Goal: Information Seeking & Learning: Learn about a topic

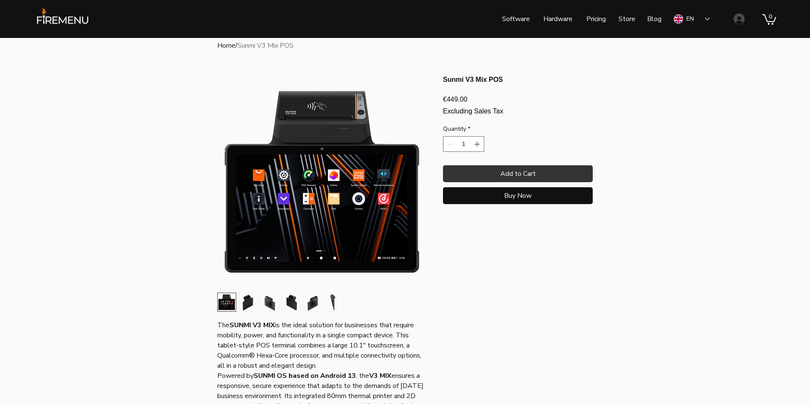
scroll to position [22, 0]
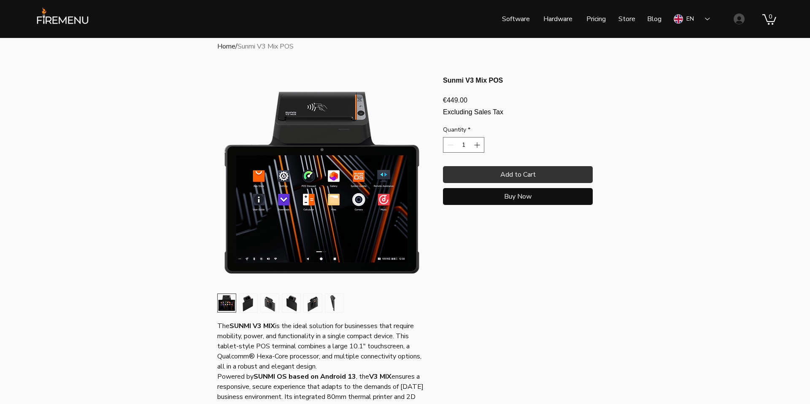
click at [330, 301] on img "6 / 6" at bounding box center [334, 303] width 18 height 18
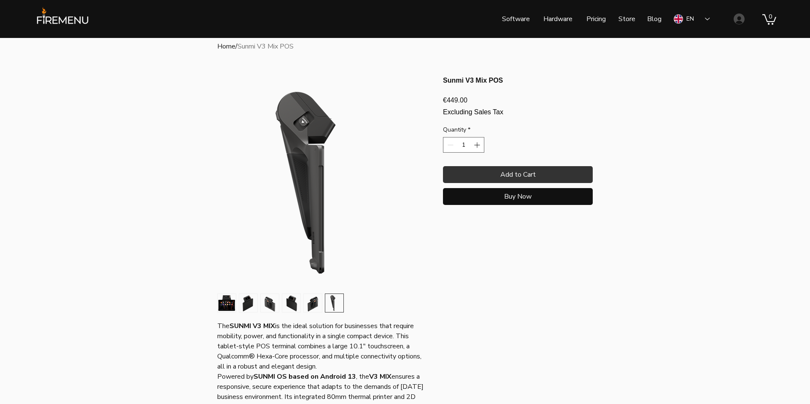
click at [315, 302] on img "5 / 6" at bounding box center [313, 303] width 18 height 18
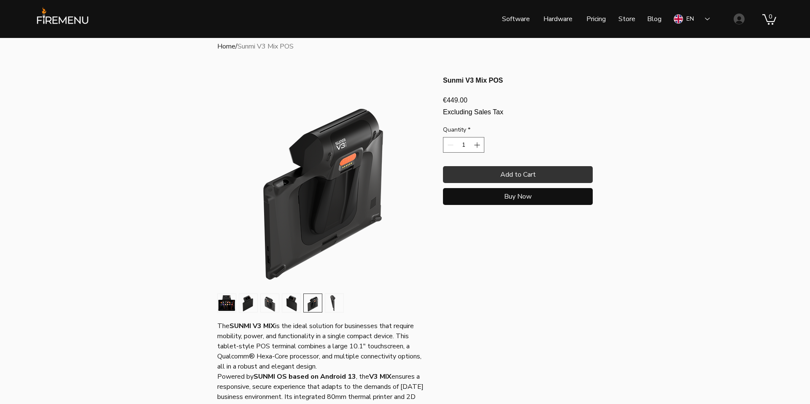
click at [299, 302] on img "4 / 6" at bounding box center [291, 303] width 18 height 18
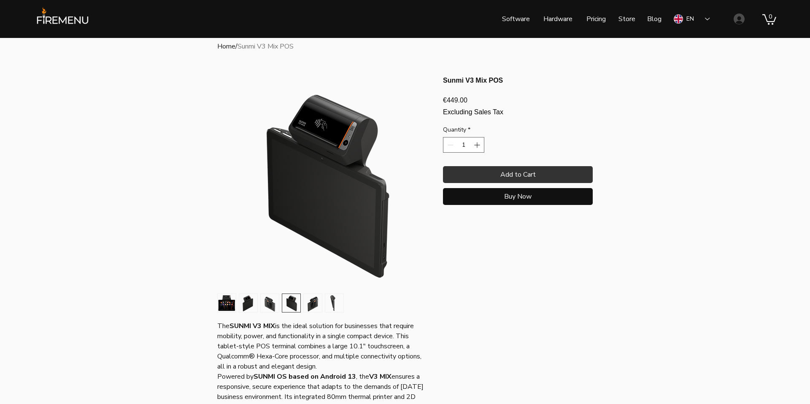
click at [266, 305] on img "3 / 6" at bounding box center [270, 303] width 18 height 18
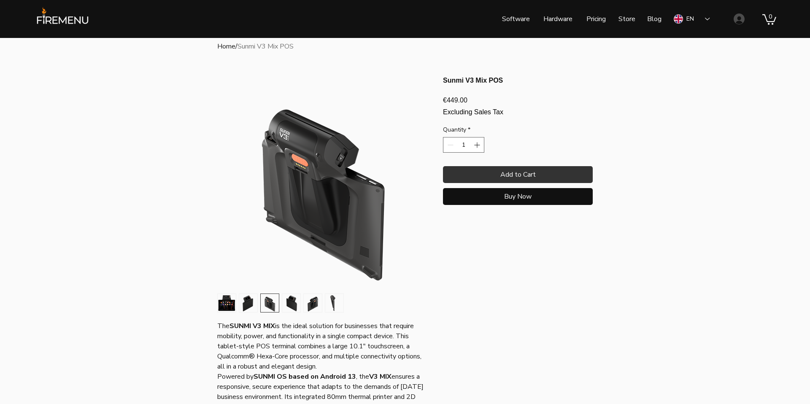
click at [248, 303] on img "2 / 6" at bounding box center [248, 303] width 18 height 18
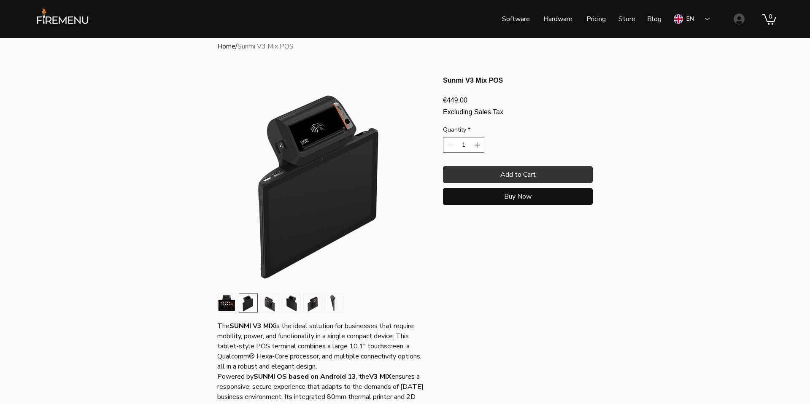
click at [219, 305] on img "1 / 6" at bounding box center [227, 303] width 18 height 18
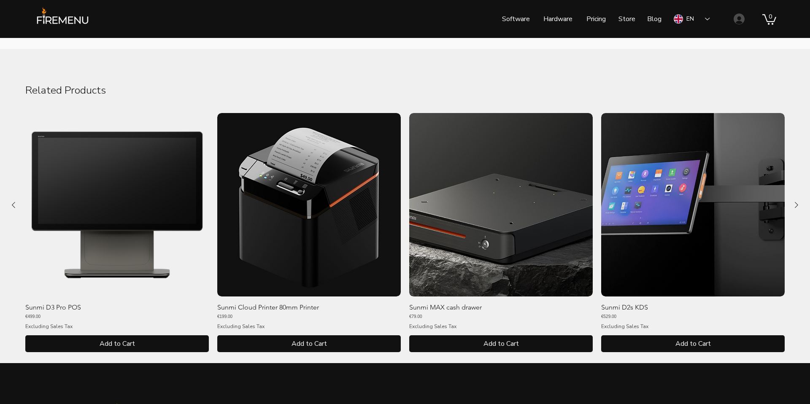
scroll to position [877, 0]
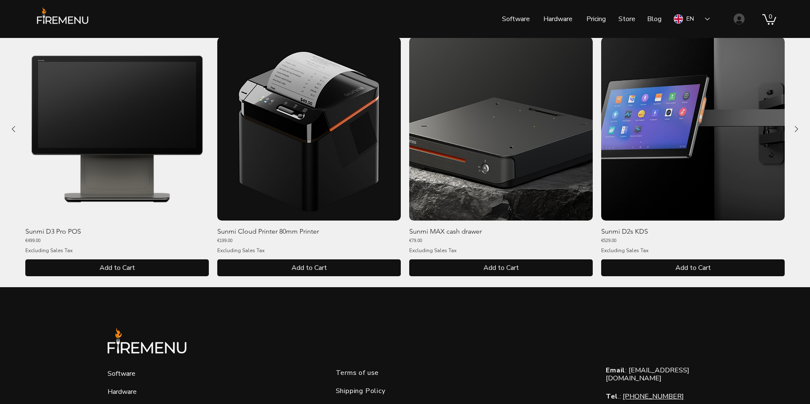
click at [689, 111] on img "Sunmi D2s KDS gallery" at bounding box center [693, 129] width 184 height 184
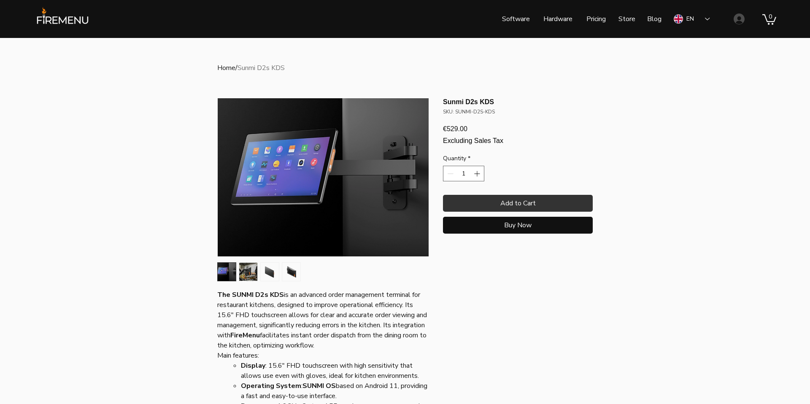
click at [249, 273] on img "2 / 4" at bounding box center [248, 272] width 18 height 18
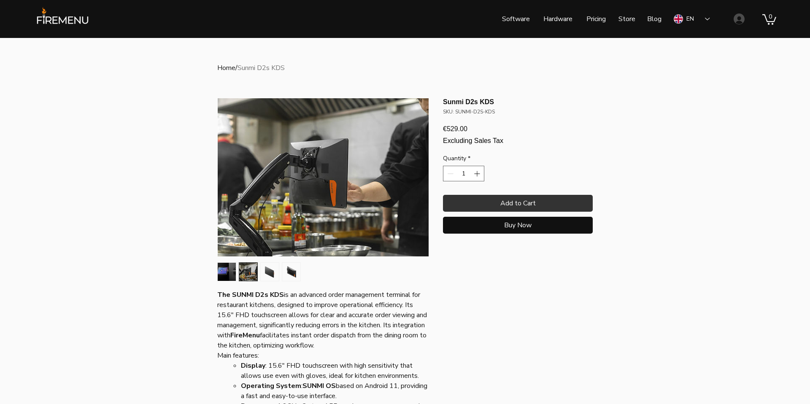
click at [267, 275] on img "3 / 4" at bounding box center [270, 272] width 18 height 18
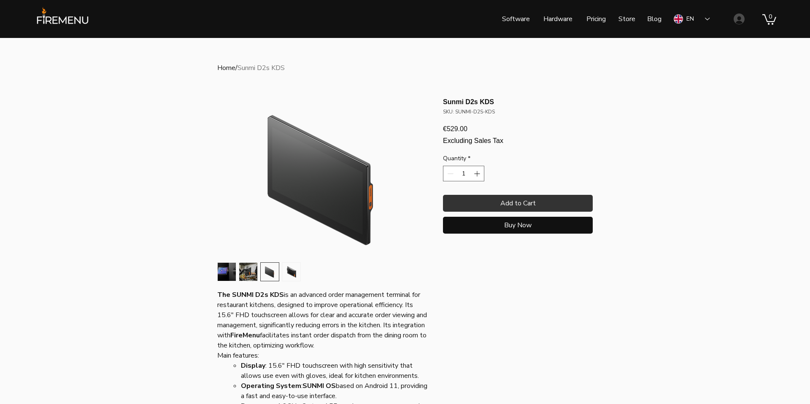
click at [296, 272] on img "4 / 4" at bounding box center [291, 272] width 18 height 18
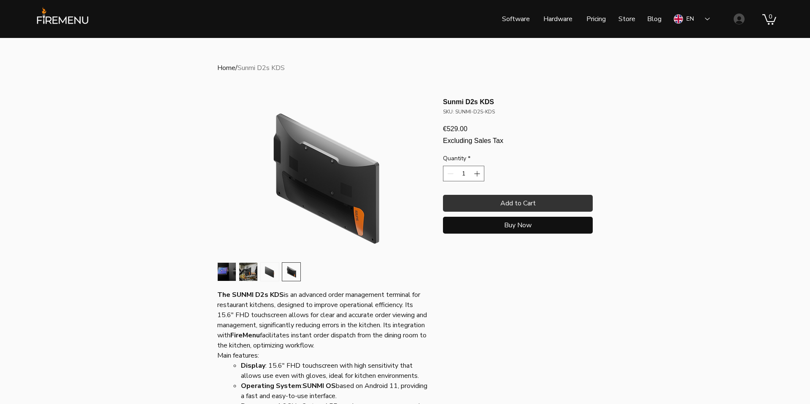
click at [223, 274] on img "1 / 4" at bounding box center [227, 272] width 18 height 18
